Goal: Transaction & Acquisition: Subscribe to service/newsletter

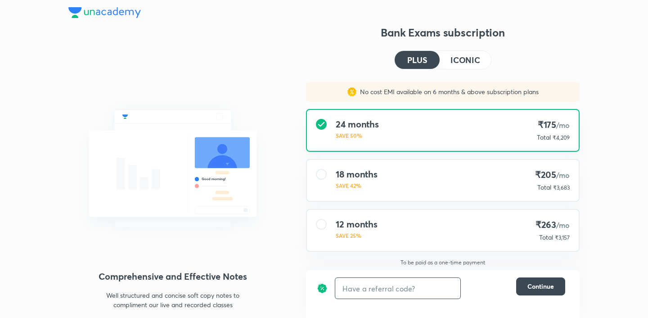
click at [383, 291] on input "text" at bounding box center [397, 287] width 125 height 21
type input "UNLOCK"
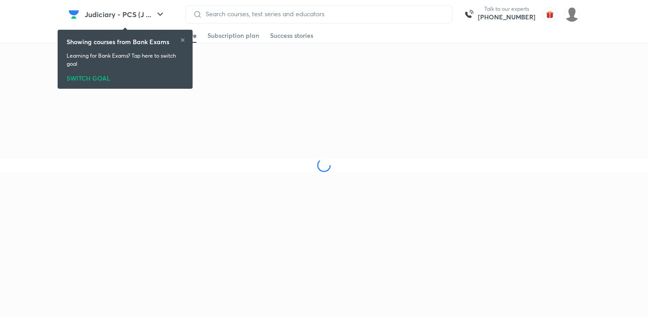
click at [184, 40] on icon at bounding box center [182, 39] width 5 height 5
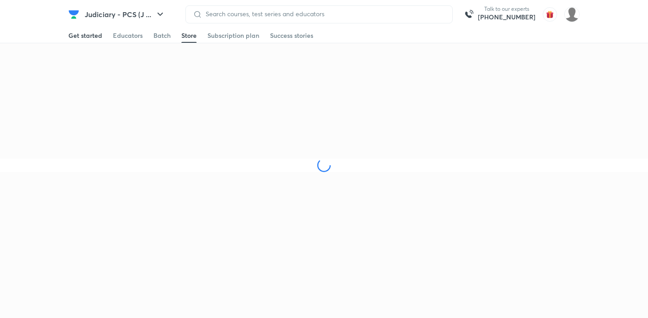
click at [99, 36] on div "Get started" at bounding box center [85, 35] width 34 height 9
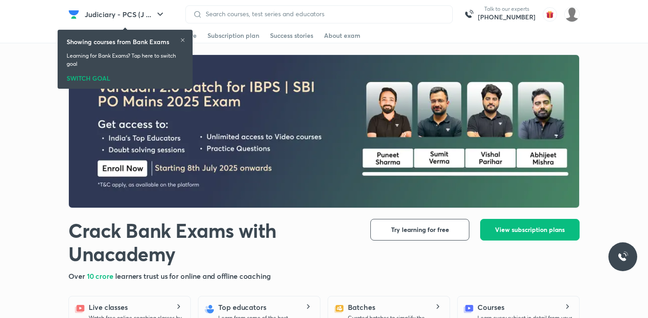
click at [116, 74] on div "SWITCH GOAL" at bounding box center [125, 77] width 117 height 10
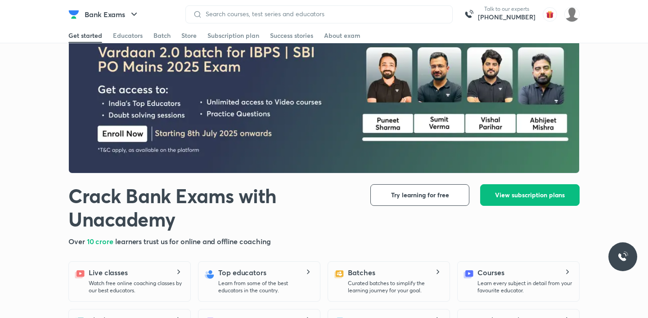
scroll to position [48, 0]
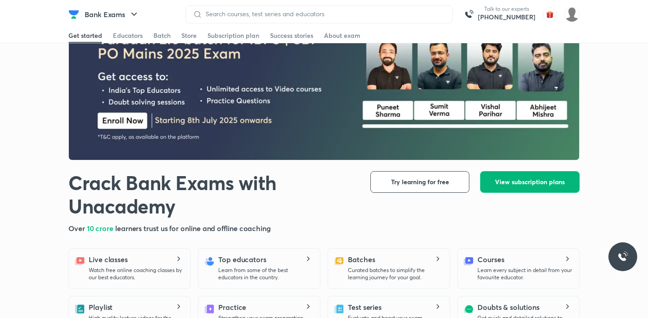
click at [519, 178] on span "View subscription plans" at bounding box center [530, 181] width 70 height 9
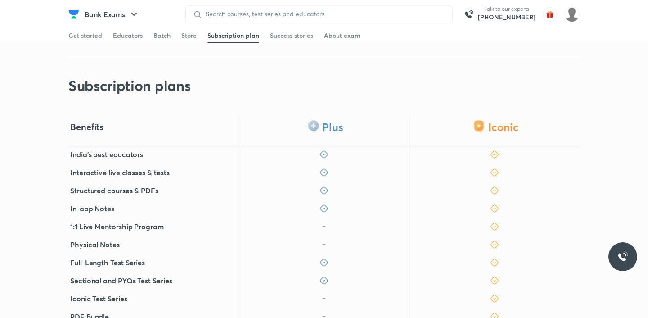
scroll to position [230, 0]
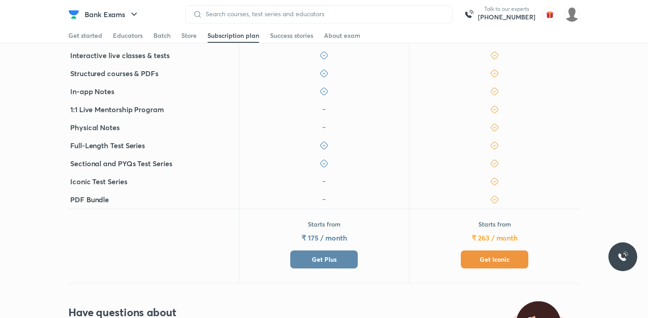
click at [319, 219] on p "Starts from" at bounding box center [324, 223] width 33 height 9
click at [316, 250] on button "Get Plus" at bounding box center [323, 259] width 67 height 18
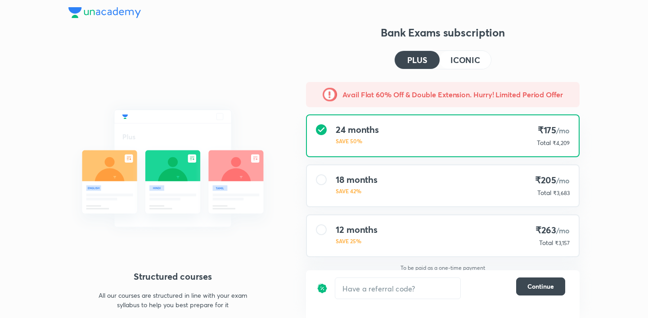
scroll to position [46, 0]
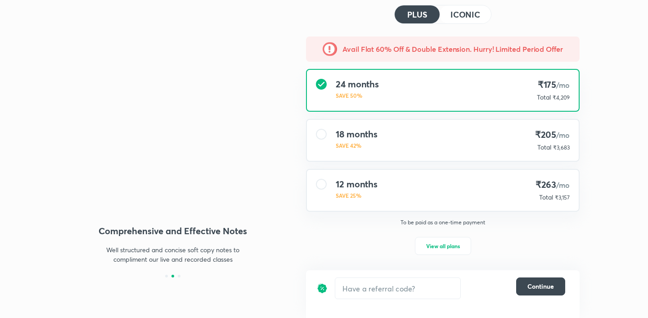
click at [439, 234] on div "To be paid as a one-time payment View all plans" at bounding box center [443, 242] width 288 height 47
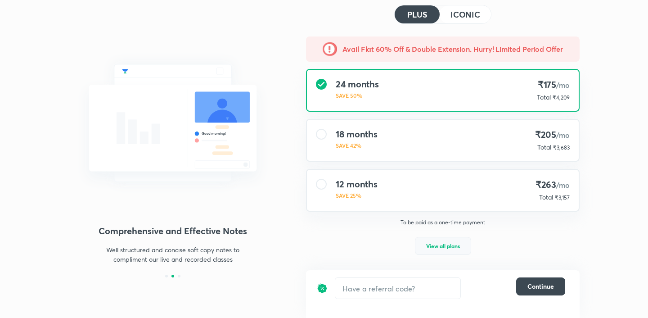
click at [439, 250] on button "View all plans" at bounding box center [443, 246] width 56 height 18
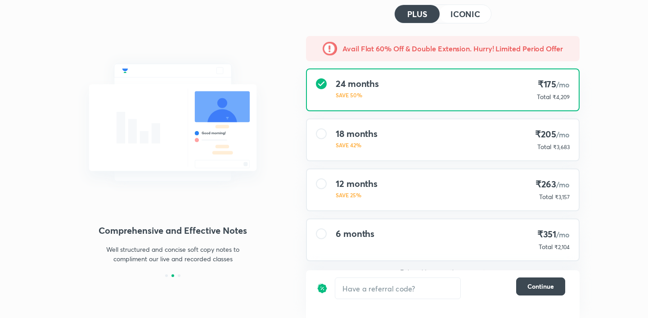
scroll to position [57, 0]
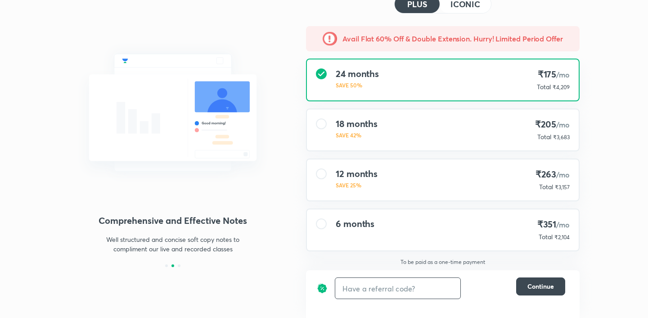
click at [394, 289] on input "text" at bounding box center [397, 287] width 125 height 21
type input "unlock"
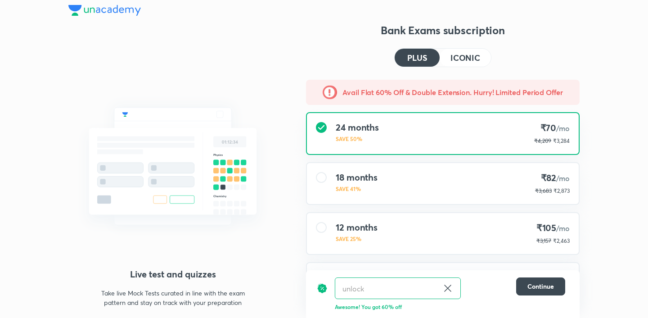
scroll to position [56, 0]
